Goal: Information Seeking & Learning: Compare options

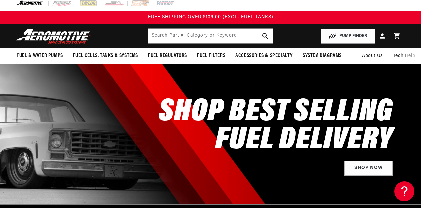
click at [39, 56] on span "Fuel & Water Pumps" at bounding box center [40, 55] width 46 height 7
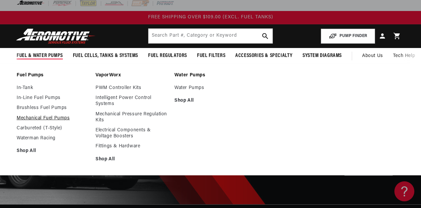
click at [61, 117] on link "Mechanical Fuel Pumps" at bounding box center [53, 118] width 72 height 6
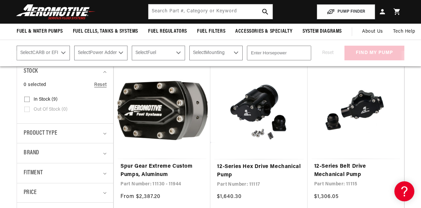
scroll to position [148, 0]
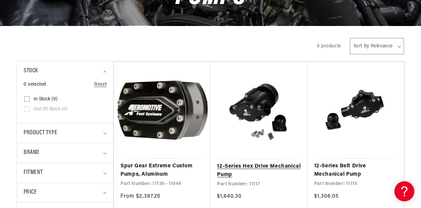
click at [255, 162] on link "12-Series Hex Drive Mechanical Pump" at bounding box center [259, 170] width 84 height 17
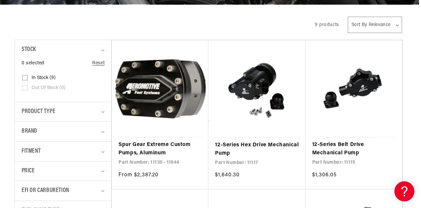
scroll to position [170, 2]
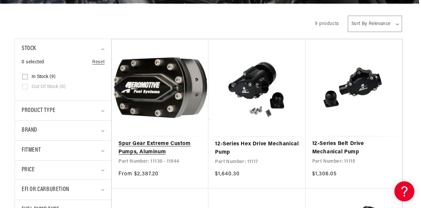
click at [168, 139] on link "Spur Gear Extreme Custom Pumps, Aluminum" at bounding box center [159, 147] width 83 height 17
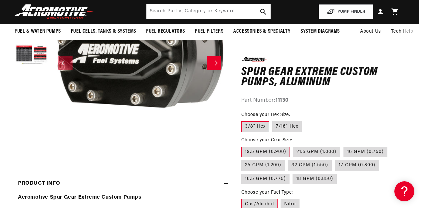
scroll to position [126, 2]
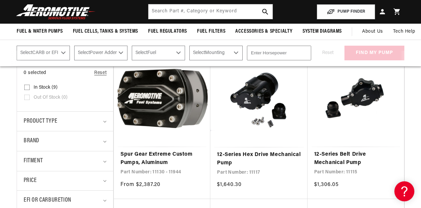
scroll to position [159, 0]
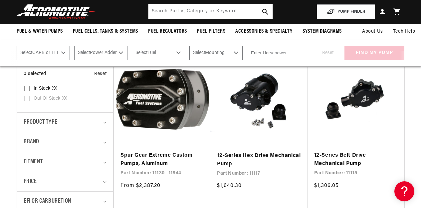
click at [158, 151] on link "Spur Gear Extreme Custom Pumps, Aluminum" at bounding box center [161, 159] width 83 height 17
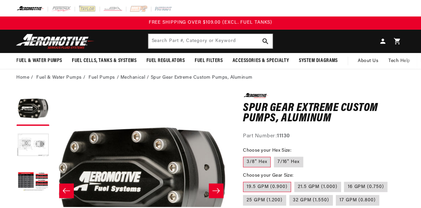
scroll to position [8, 0]
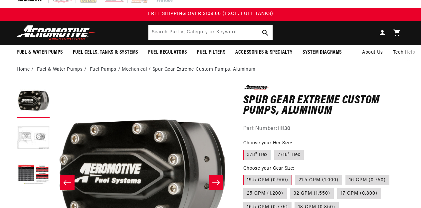
click at [35, 85] on ul "Gallery Viewer" at bounding box center [33, 138] width 33 height 106
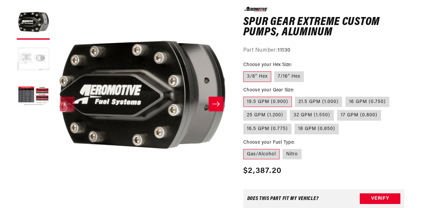
click at [25, 56] on button "Load image 2 in gallery view" at bounding box center [33, 59] width 33 height 33
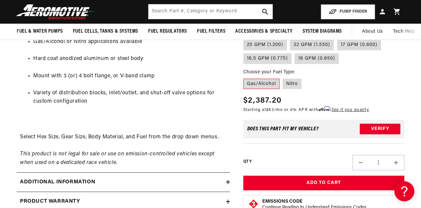
scroll to position [290, 0]
